Goal: Task Accomplishment & Management: Manage account settings

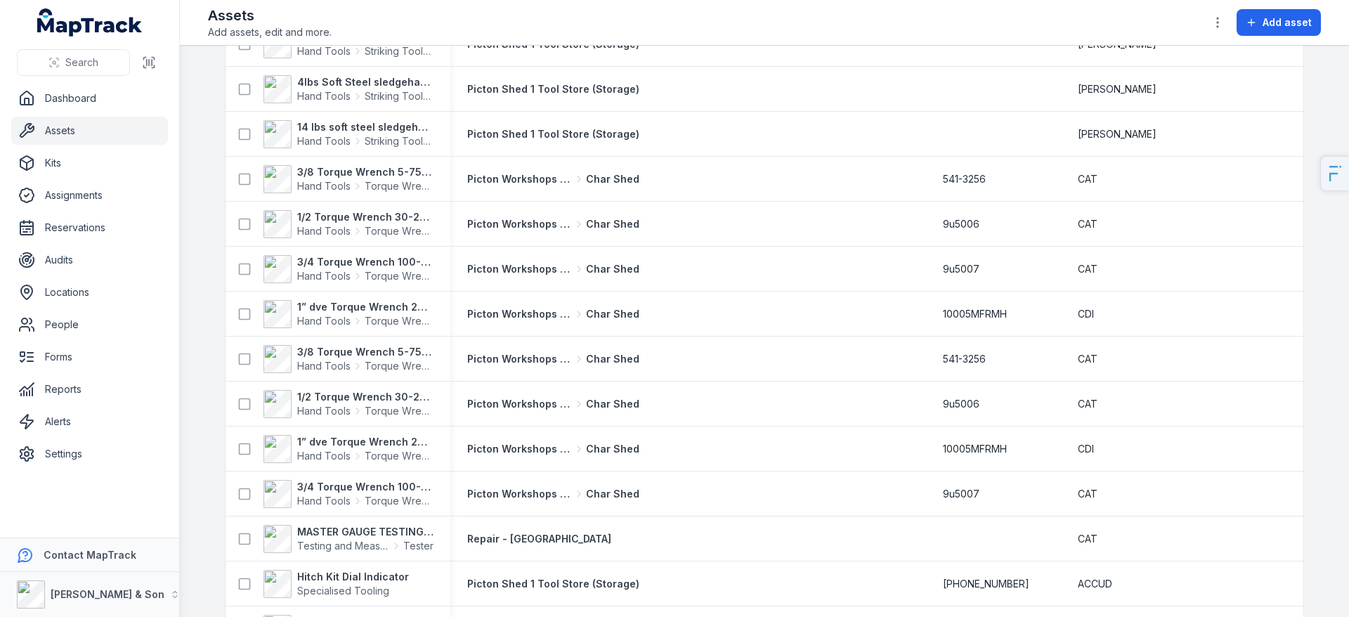
scroll to position [1806, 0]
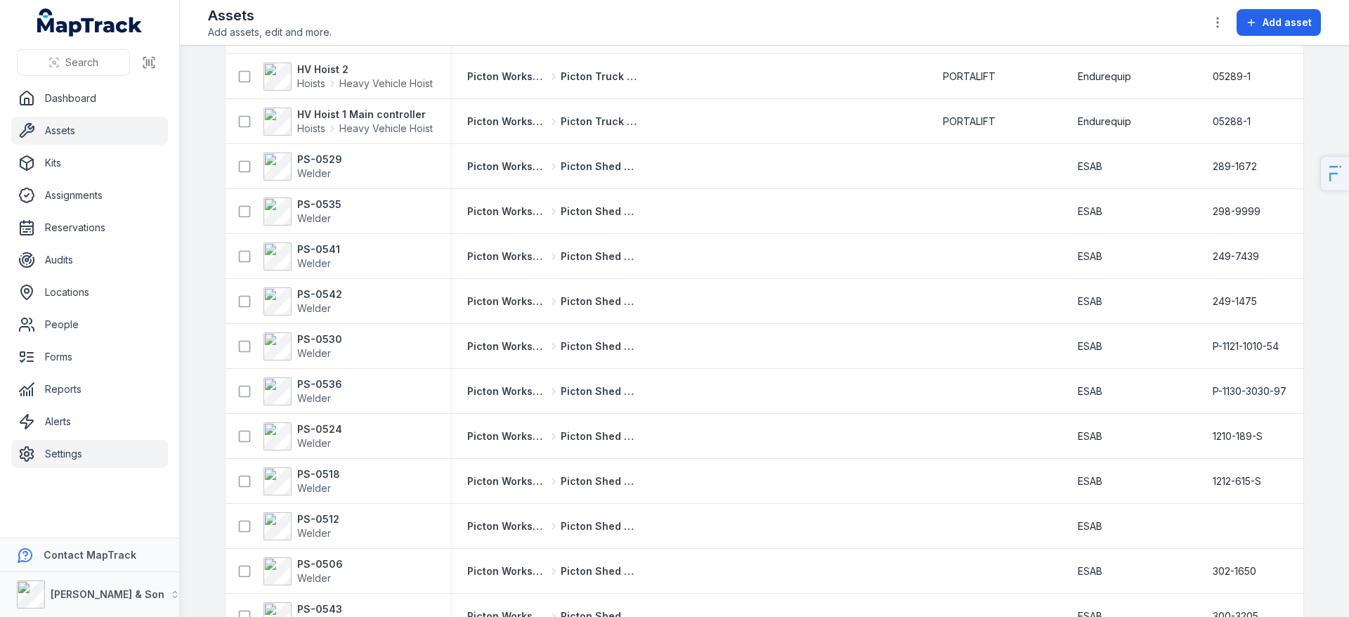
click at [94, 453] on link "Settings" at bounding box center [89, 454] width 157 height 28
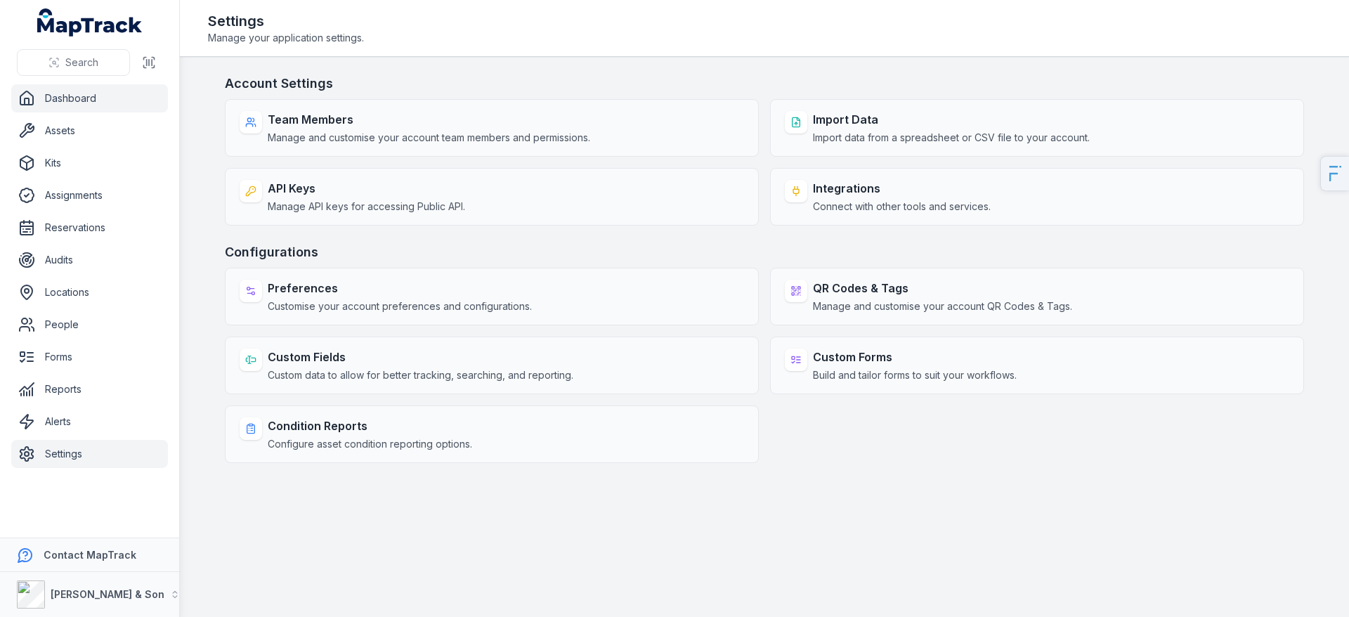
click at [32, 90] on icon at bounding box center [26, 98] width 17 height 17
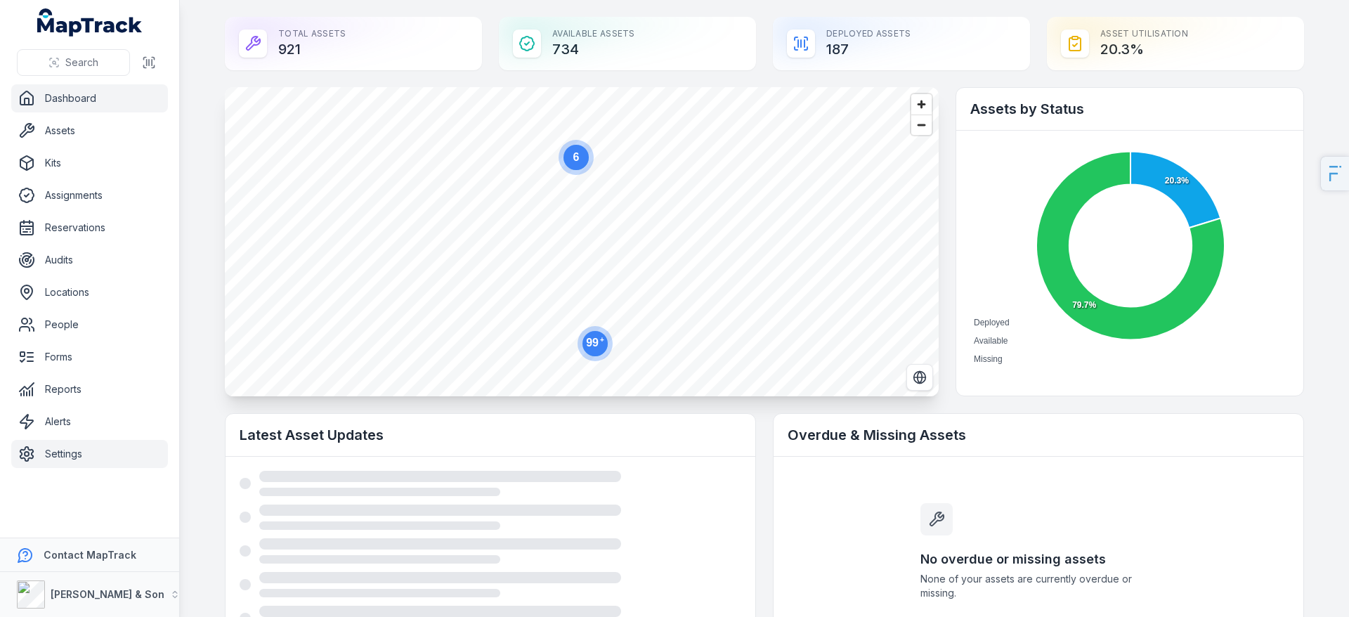
click at [79, 453] on link "Settings" at bounding box center [89, 454] width 157 height 28
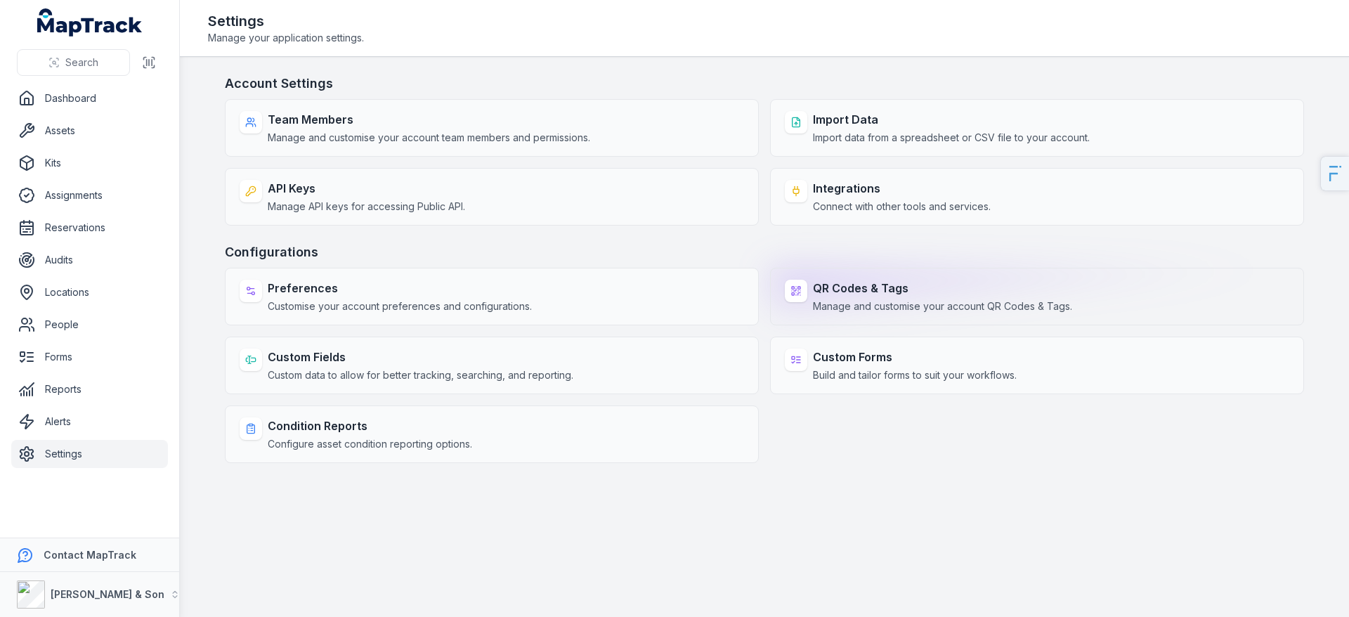
click at [1023, 311] on span "Manage and customise your account QR Codes & Tags." at bounding box center [942, 306] width 259 height 14
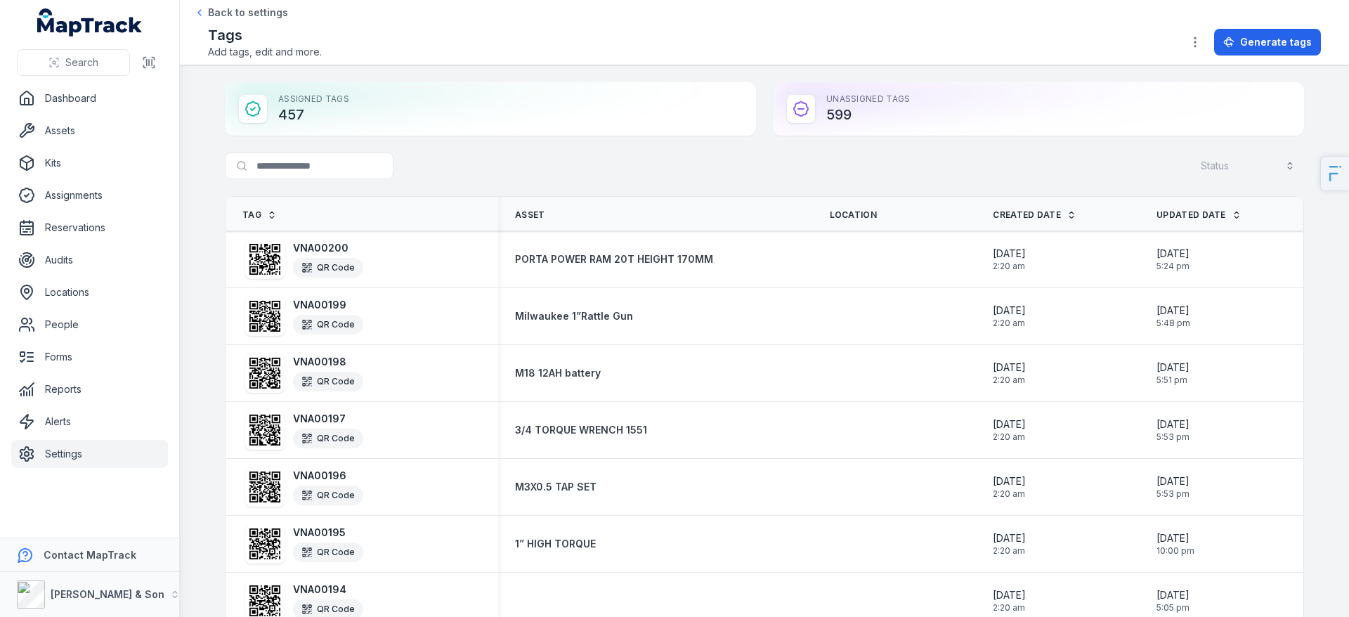
click at [833, 102] on div "Unassigned Tags 599" at bounding box center [1038, 108] width 531 height 53
click at [833, 110] on div "Unassigned Tags 599" at bounding box center [1038, 108] width 531 height 53
click at [954, 119] on div "Unassigned Tags 599" at bounding box center [1038, 108] width 531 height 53
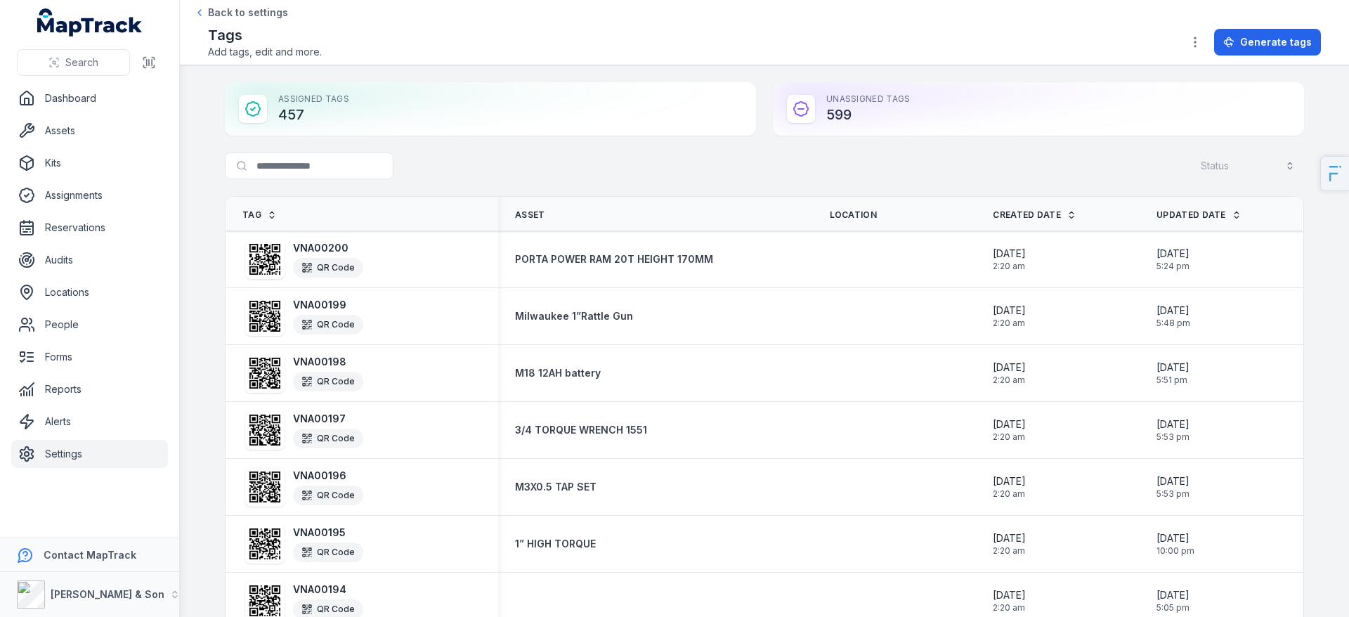
click at [279, 116] on div "Assigned Tags 457" at bounding box center [490, 108] width 531 height 53
click at [929, 85] on div "Unassigned Tags 599" at bounding box center [1038, 108] width 531 height 53
drag, startPoint x: 889, startPoint y: 122, endPoint x: 710, endPoint y: 84, distance: 183.2
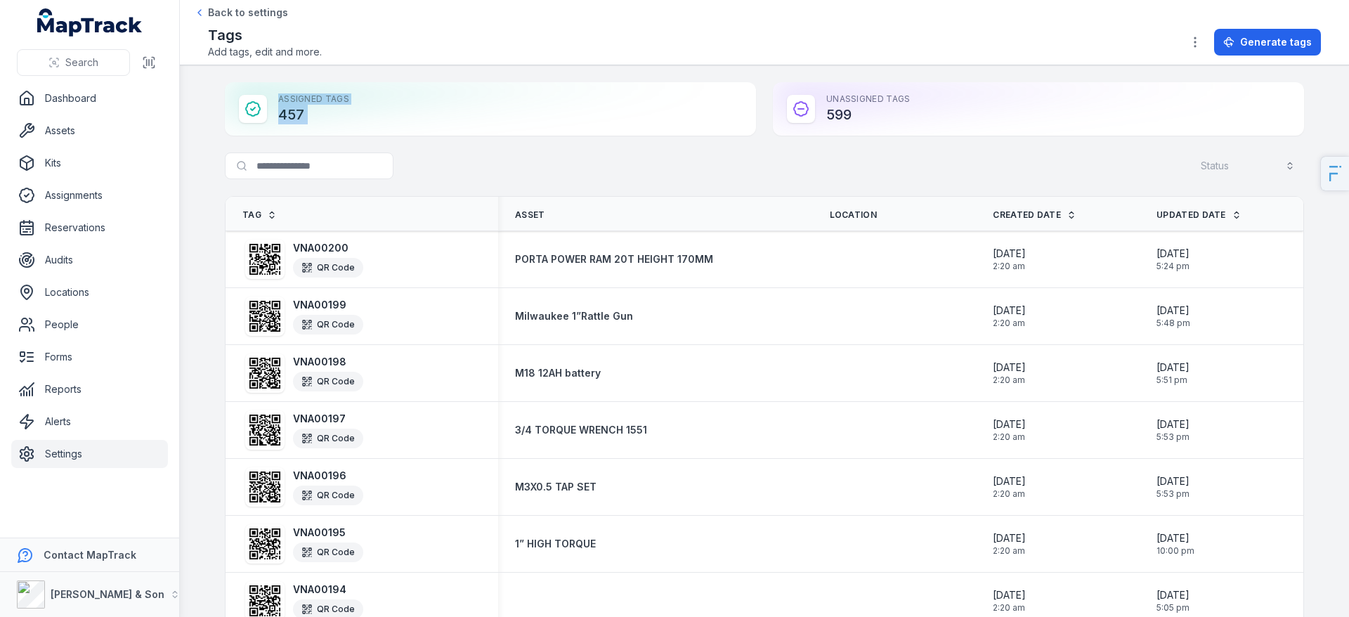
click at [710, 84] on div "Assigned Tags 457 Unassigned Tags 599" at bounding box center [764, 108] width 1079 height 53
click at [748, 89] on div "Assigned Tags 457" at bounding box center [490, 108] width 531 height 53
click at [315, 115] on div "Assigned Tags 457" at bounding box center [490, 108] width 531 height 53
click at [292, 117] on div "Assigned Tags 457" at bounding box center [490, 108] width 531 height 53
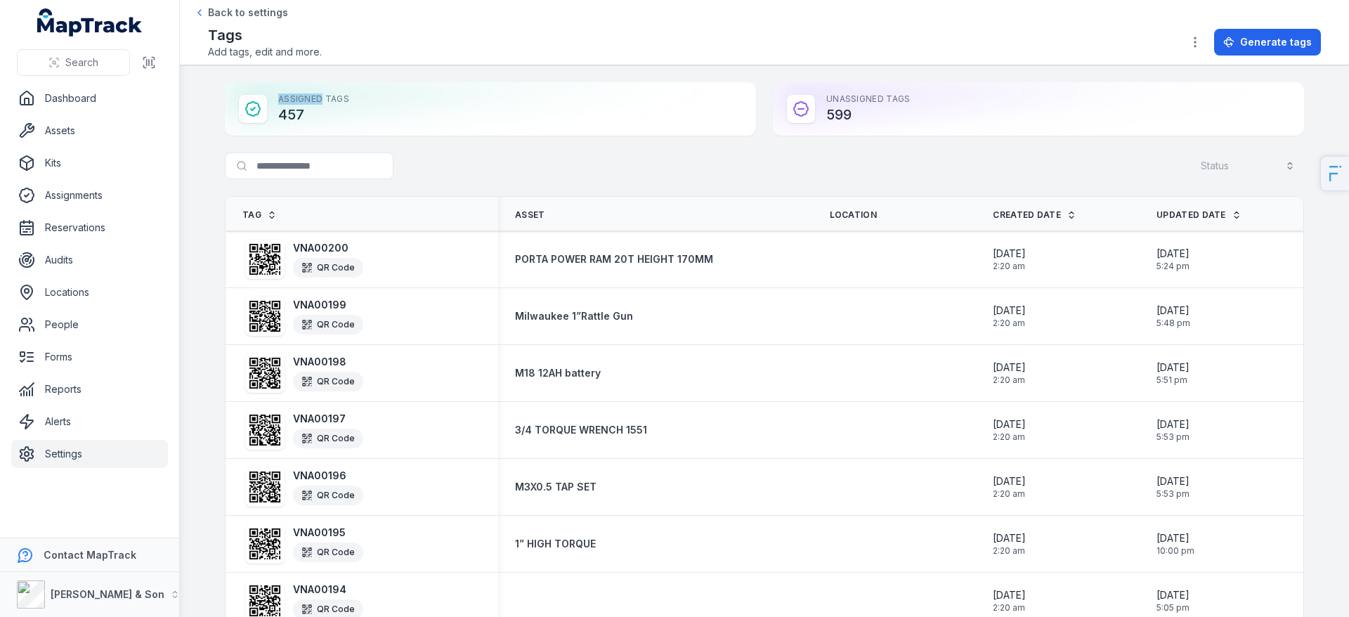
click at [668, 65] on main "Assigned Tags 457 Unassigned Tags 599 Search for tags Status Tag Asset Location…" at bounding box center [764, 341] width 1169 height 552
click at [762, 110] on div "Assigned Tags 457 Unassigned Tags 599" at bounding box center [764, 108] width 1079 height 53
click at [603, 132] on div "Assigned Tags 457" at bounding box center [490, 108] width 531 height 53
click at [101, 93] on link "Dashboard" at bounding box center [89, 98] width 157 height 28
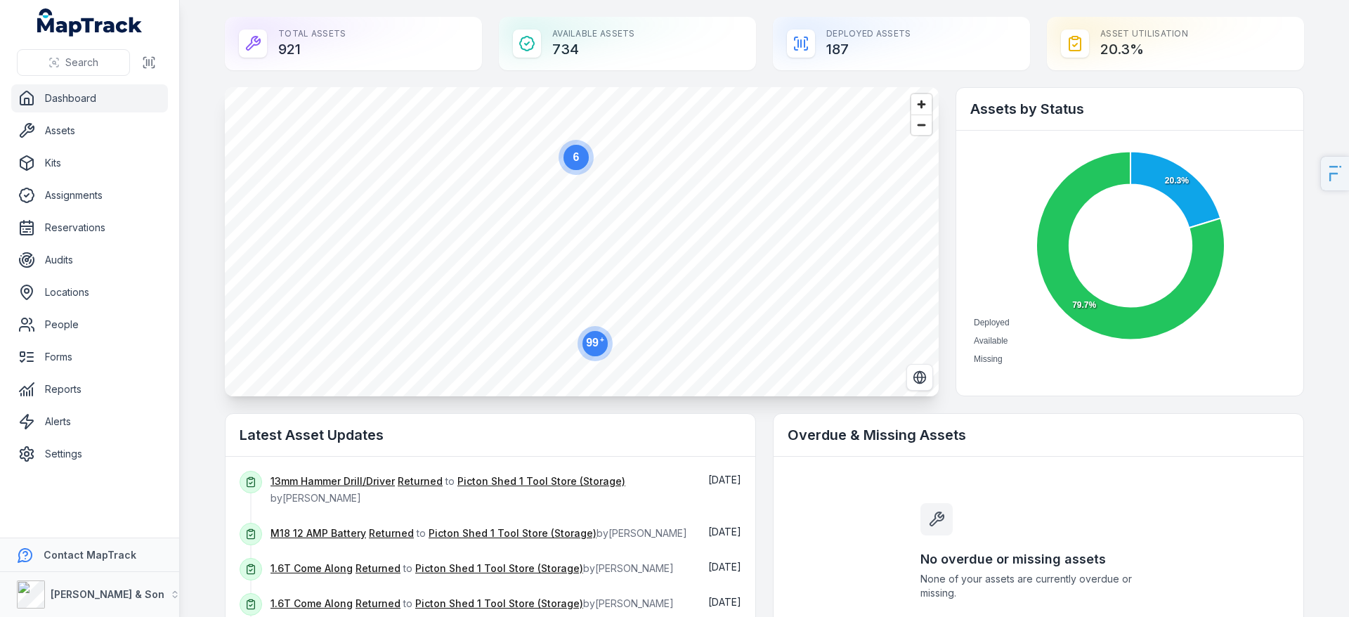
click at [95, 99] on link "Dashboard" at bounding box center [89, 98] width 157 height 28
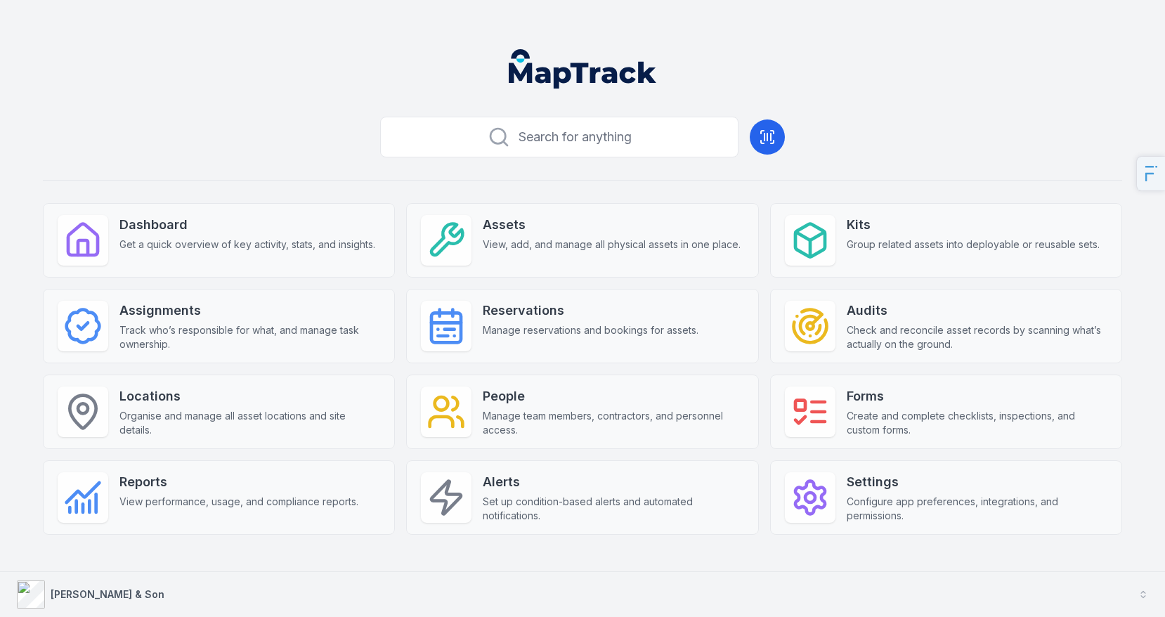
click at [92, 592] on strong "[PERSON_NAME] & Son" at bounding box center [108, 594] width 114 height 12
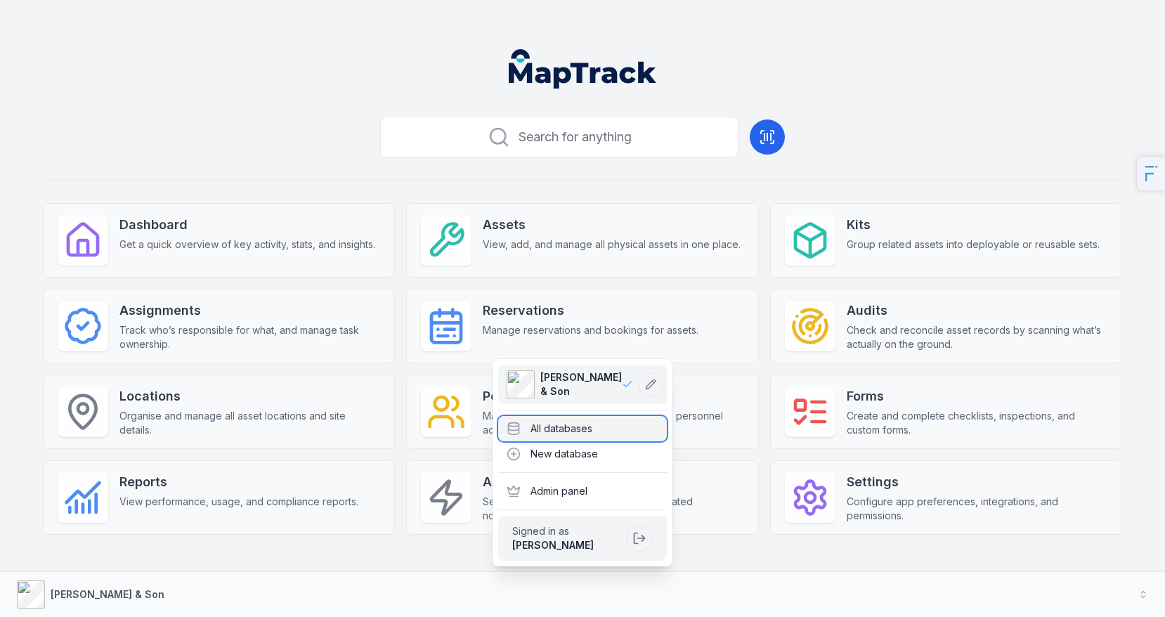
click at [554, 420] on div "All databases" at bounding box center [582, 428] width 169 height 25
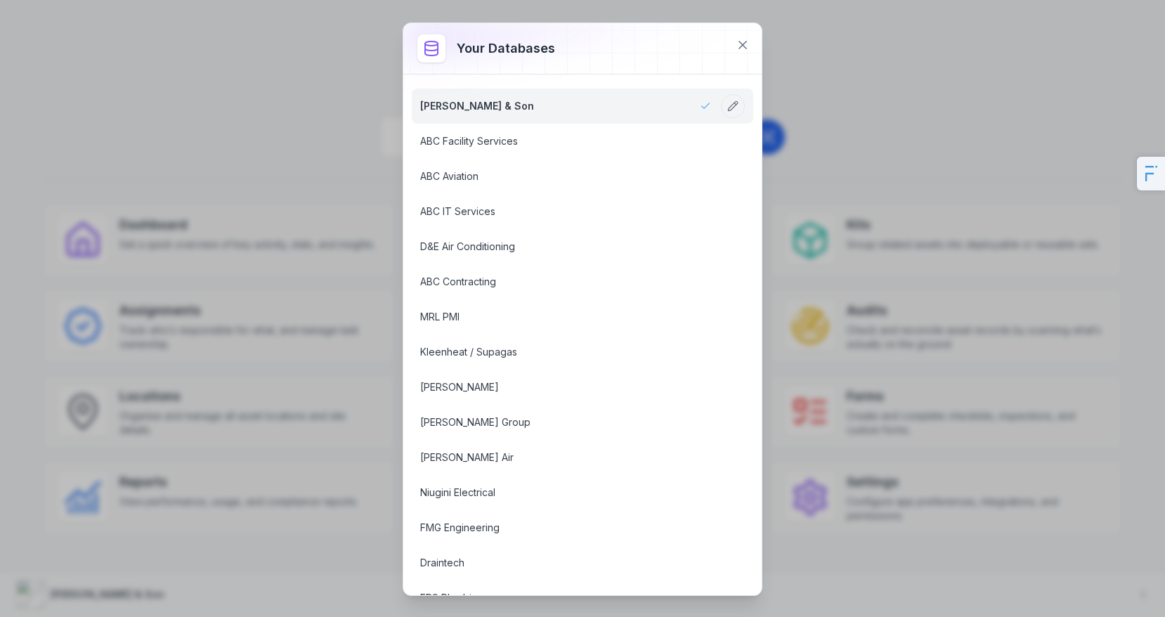
scroll to position [913, 0]
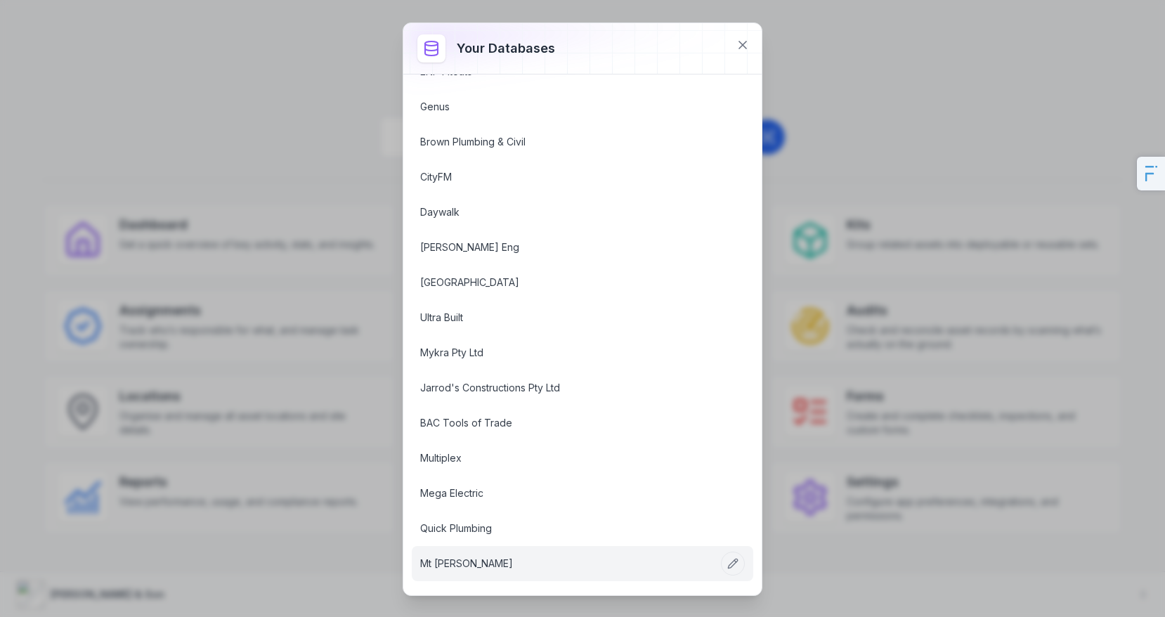
click at [445, 565] on link "Mt [PERSON_NAME]" at bounding box center [565, 564] width 291 height 14
